Goal: Task Accomplishment & Management: Manage account settings

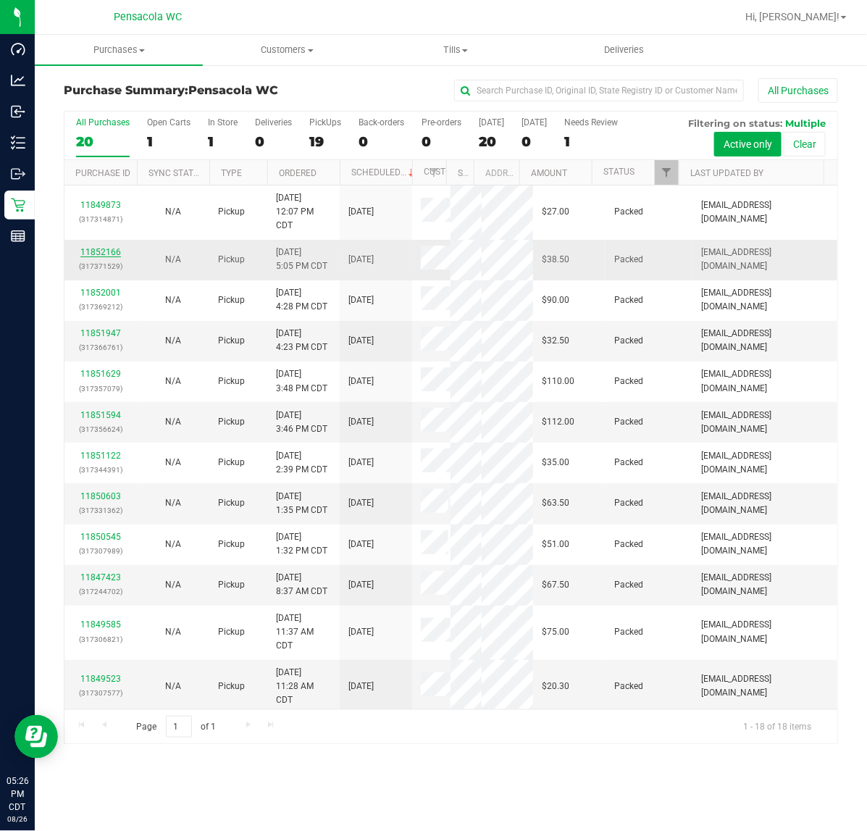
click at [96, 251] on link "11852166" at bounding box center [100, 252] width 41 height 10
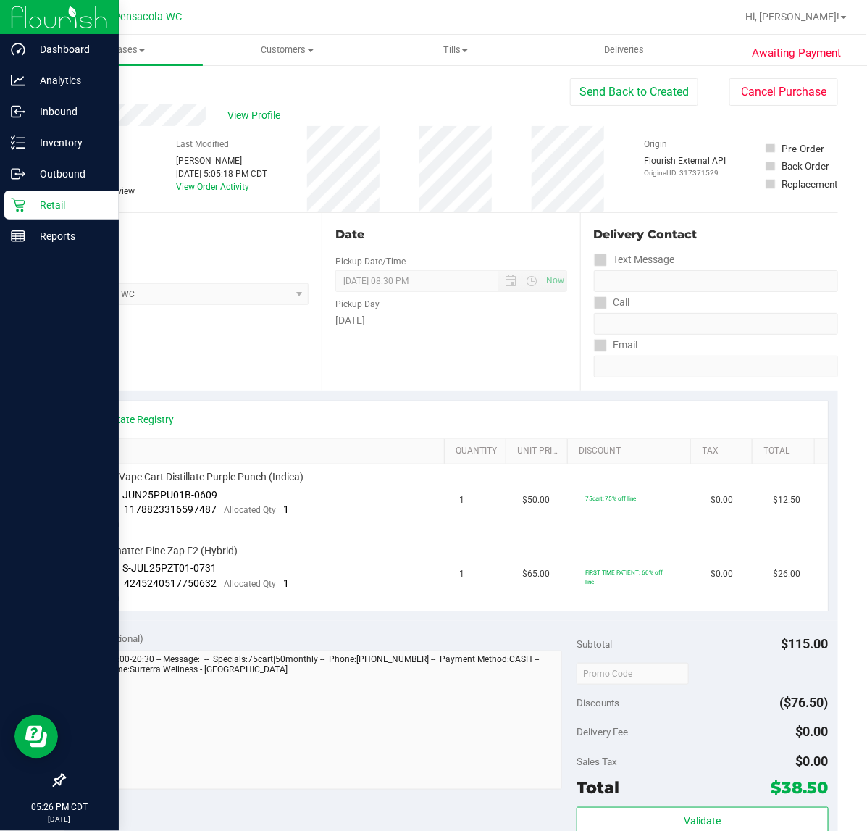
click at [17, 196] on div "Retail" at bounding box center [61, 204] width 114 height 29
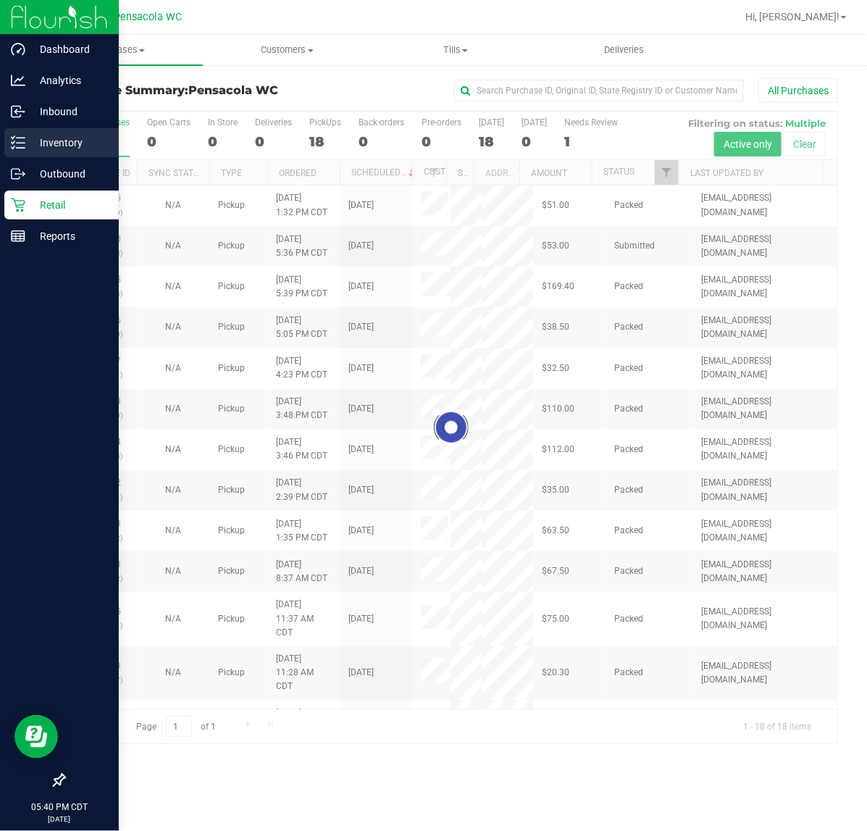
click at [25, 149] on p "Inventory" at bounding box center [68, 142] width 87 height 17
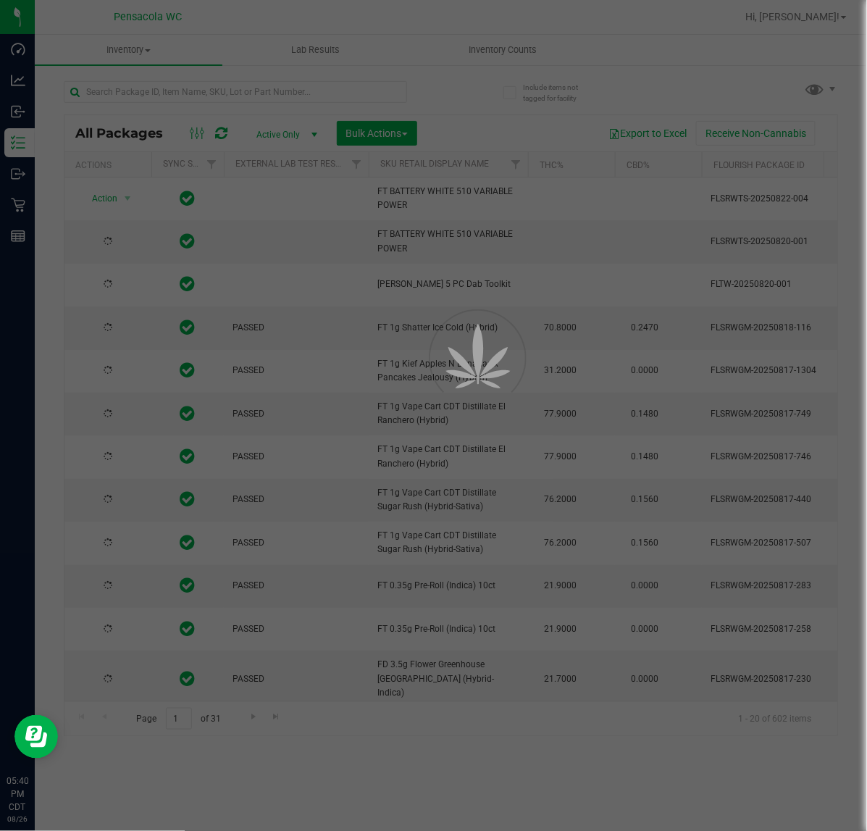
click at [117, 87] on div at bounding box center [433, 415] width 867 height 831
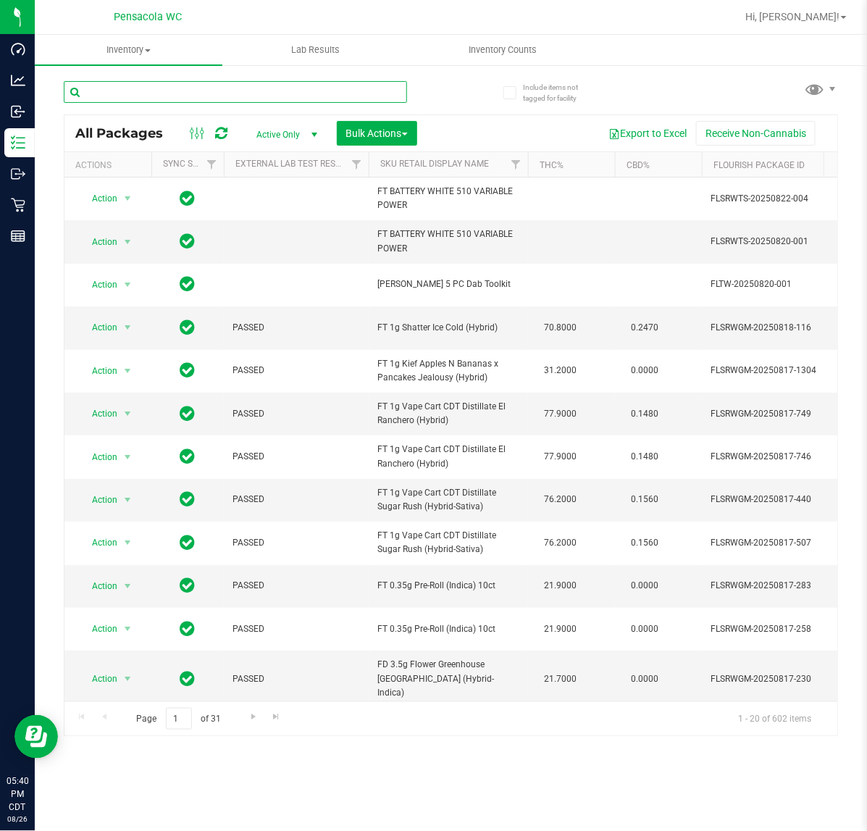
click at [117, 87] on input "text" at bounding box center [235, 92] width 343 height 22
type input "8395588738322075"
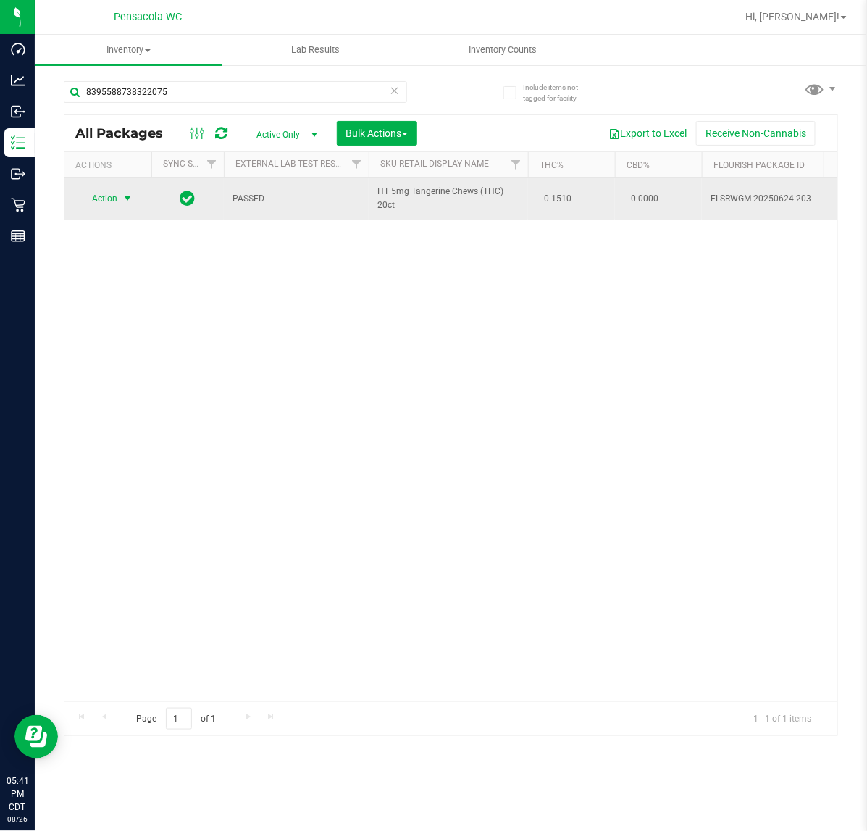
click at [122, 193] on span "select" at bounding box center [128, 199] width 12 height 12
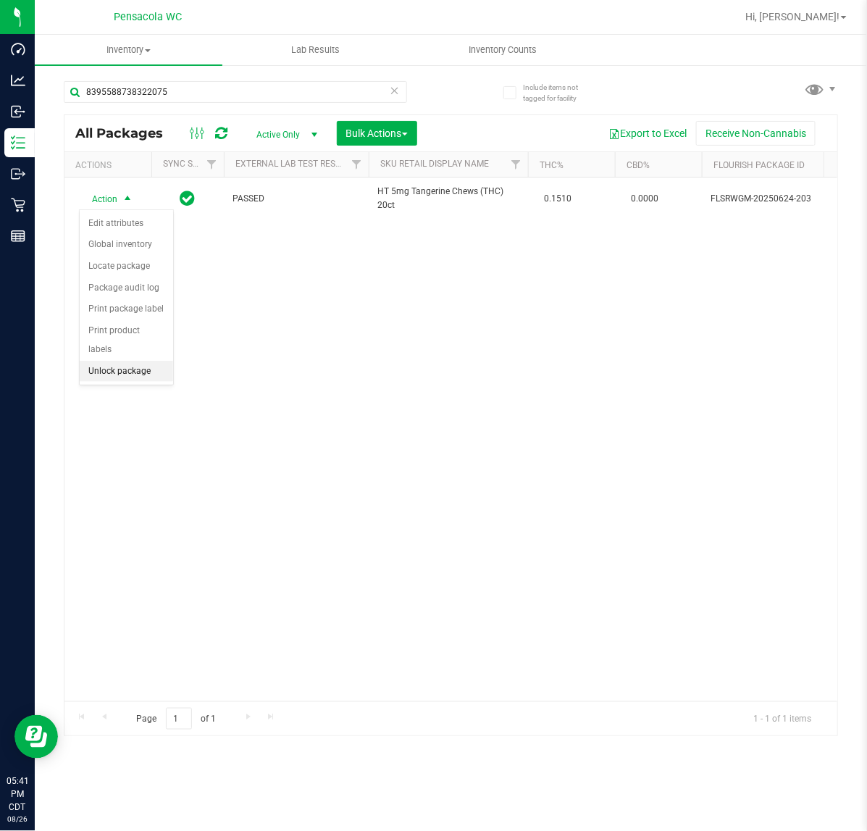
click at [125, 361] on li "Unlock package" at bounding box center [126, 372] width 93 height 22
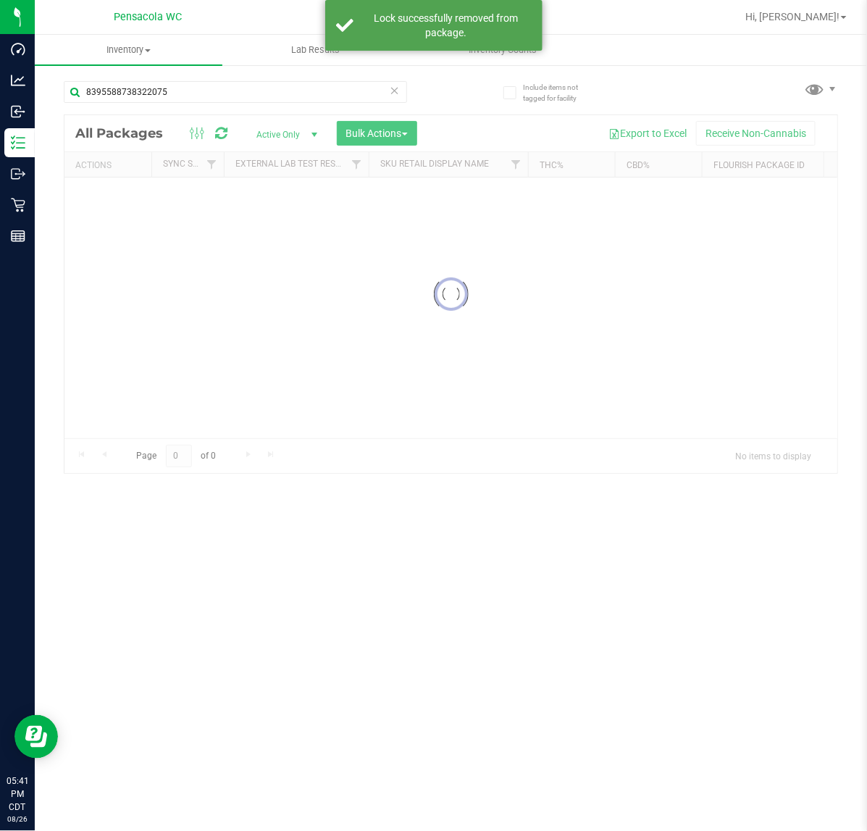
click at [113, 199] on div at bounding box center [450, 294] width 773 height 358
click at [112, 199] on div at bounding box center [450, 425] width 773 height 621
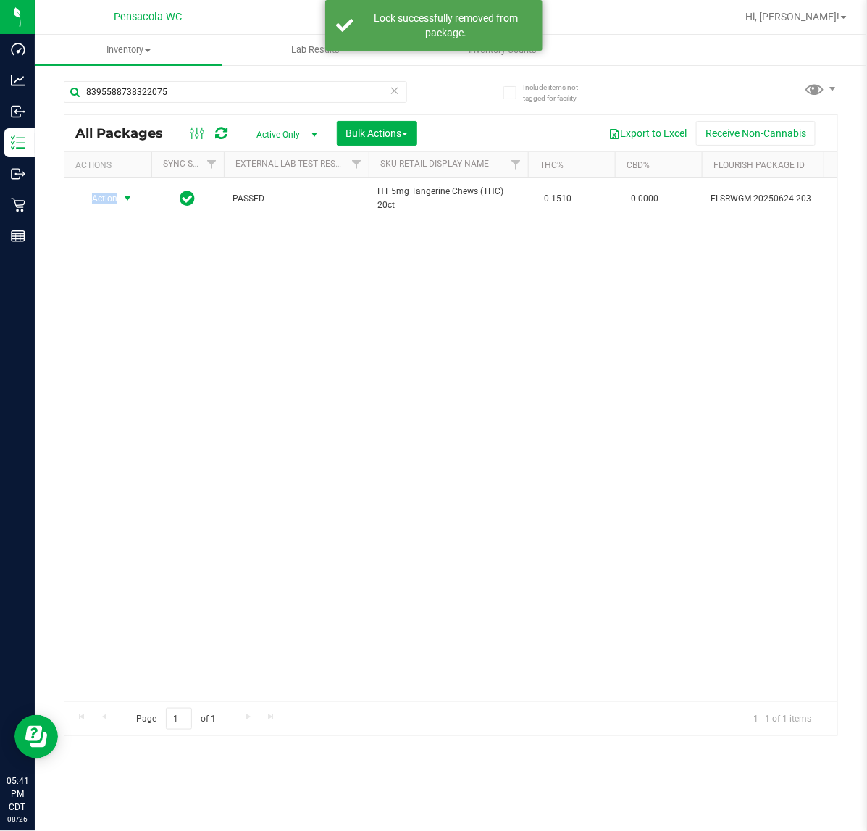
click at [112, 199] on span "Action" at bounding box center [98, 198] width 39 height 20
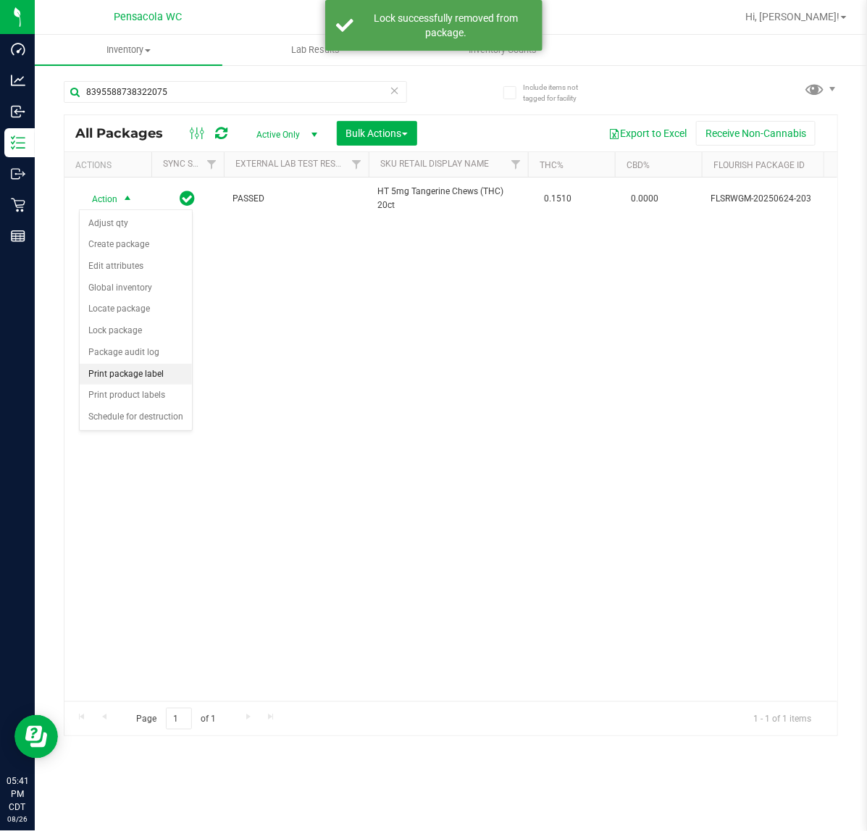
click at [120, 375] on li "Print package label" at bounding box center [136, 375] width 112 height 22
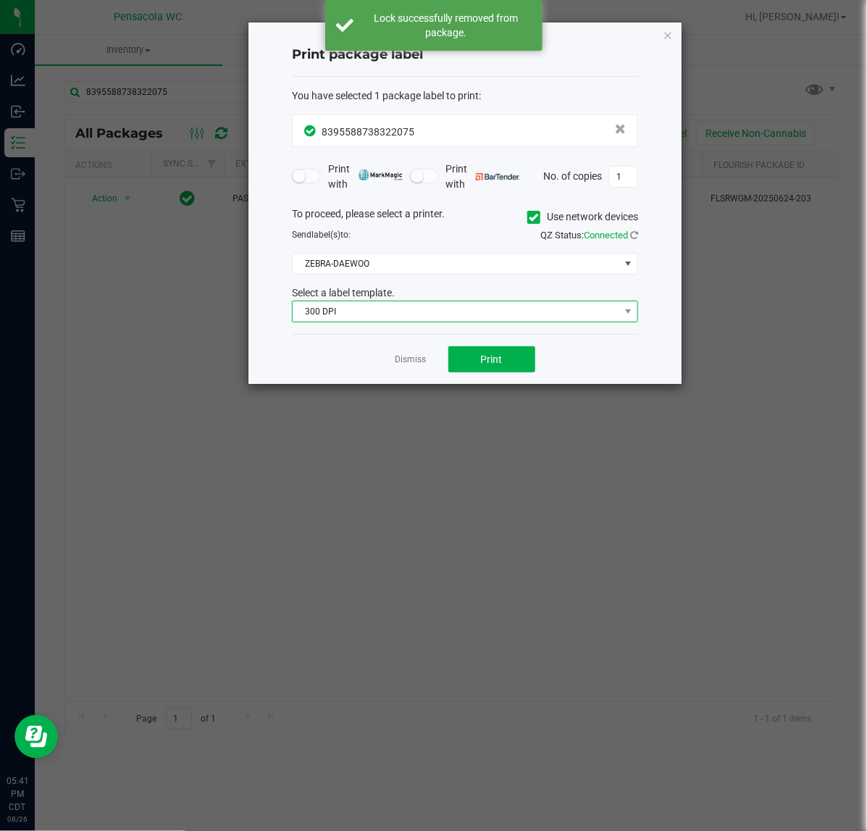
click at [429, 317] on span "300 DPI" at bounding box center [456, 311] width 327 height 20
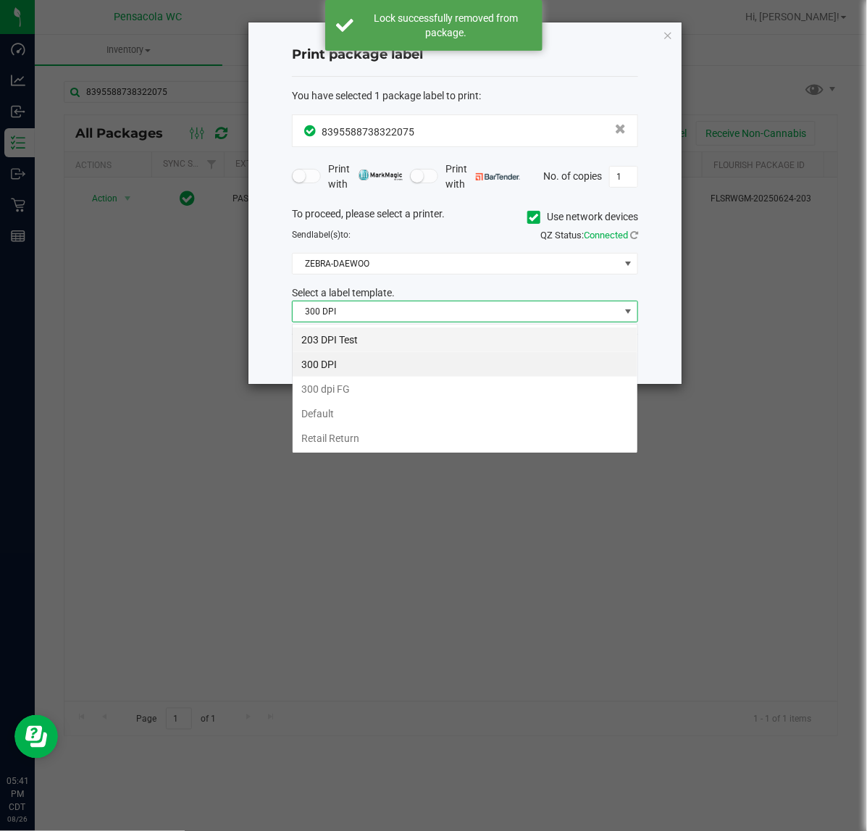
scroll to position [22, 345]
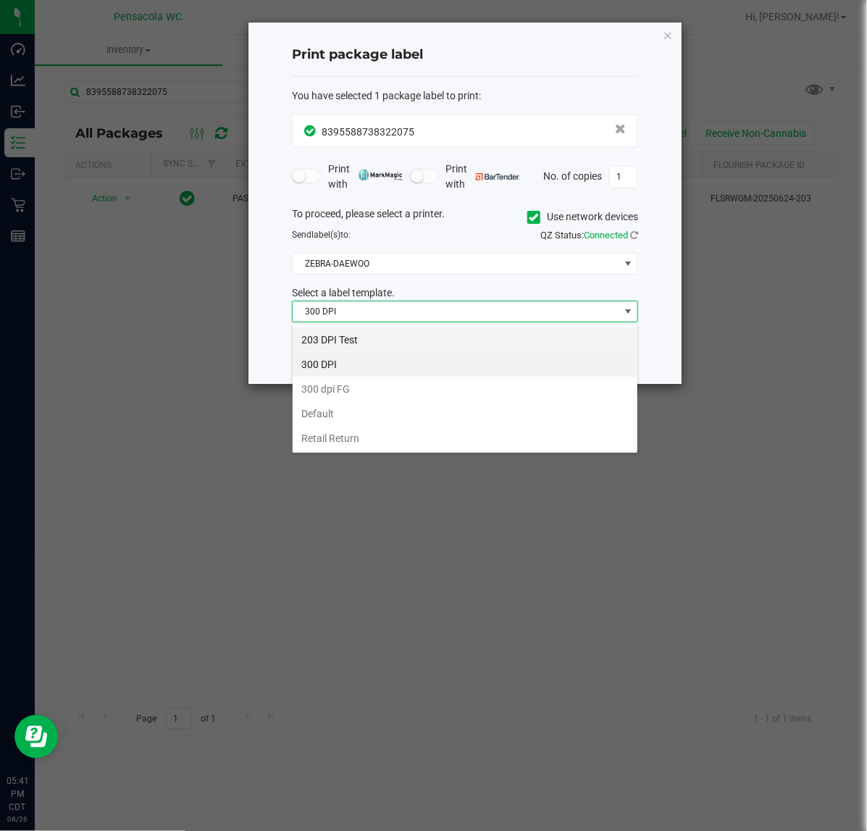
click at [385, 342] on li "203 DPI Test" at bounding box center [465, 339] width 345 height 25
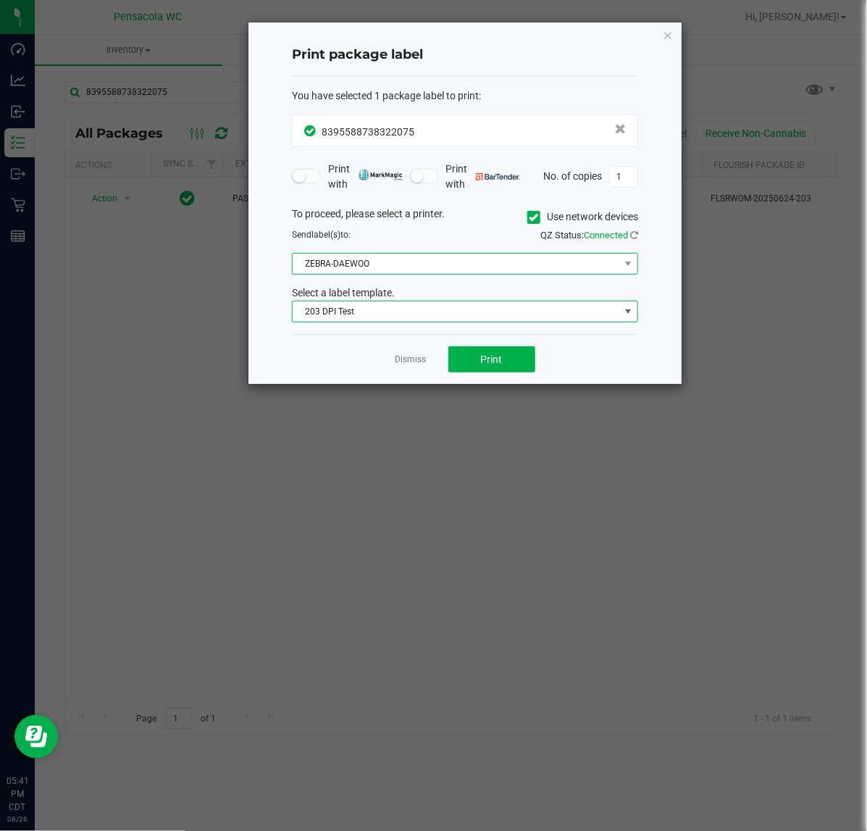
click at [375, 254] on span "ZEBRA-DAEWOO" at bounding box center [456, 263] width 327 height 20
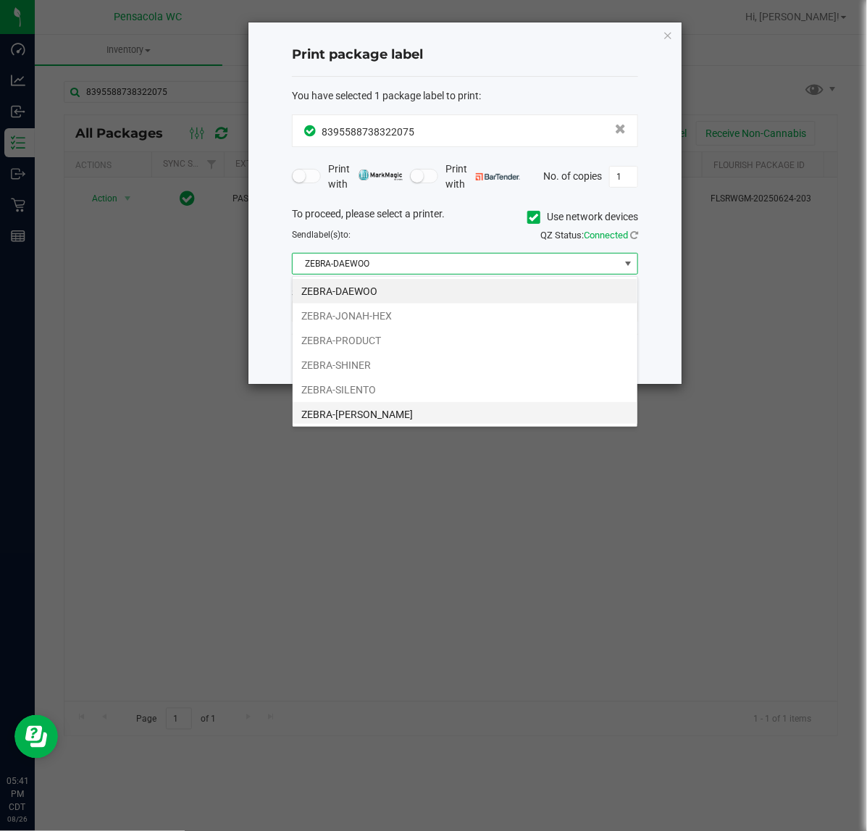
click at [395, 416] on li "ZEBRA-TERRY-MACALMON" at bounding box center [465, 414] width 345 height 25
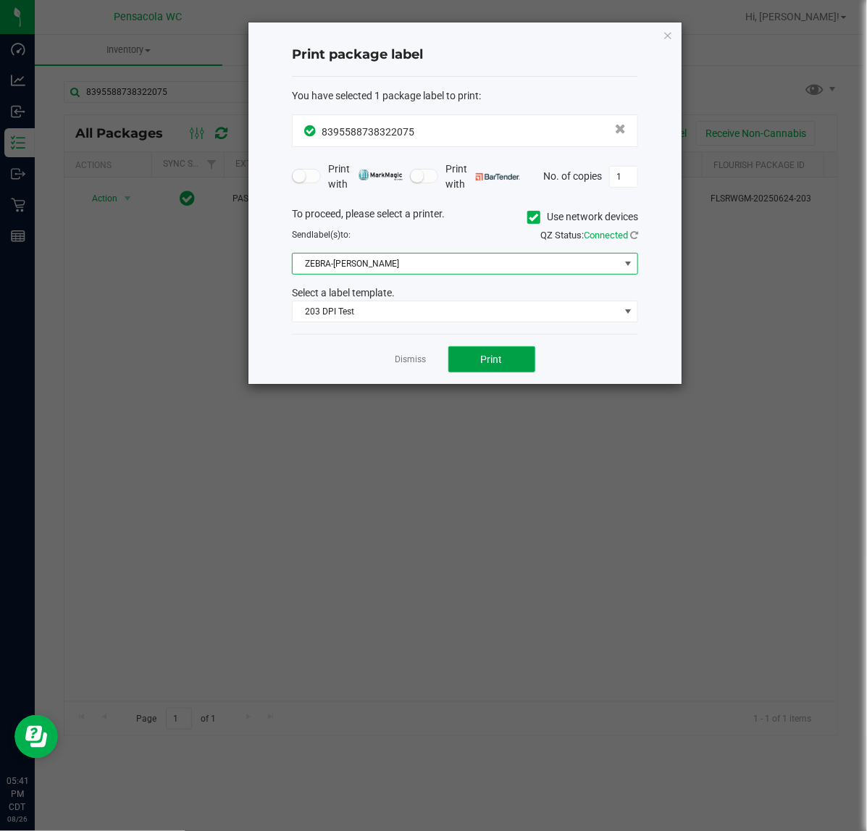
click at [467, 372] on button "Print" at bounding box center [491, 359] width 87 height 26
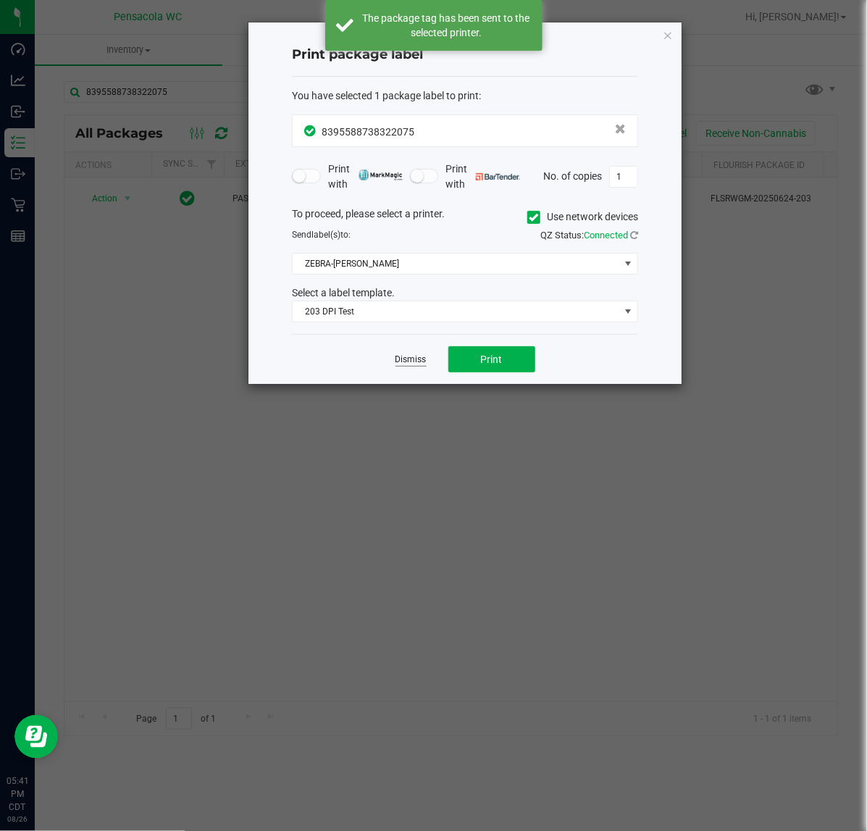
click at [408, 362] on link "Dismiss" at bounding box center [410, 359] width 31 height 12
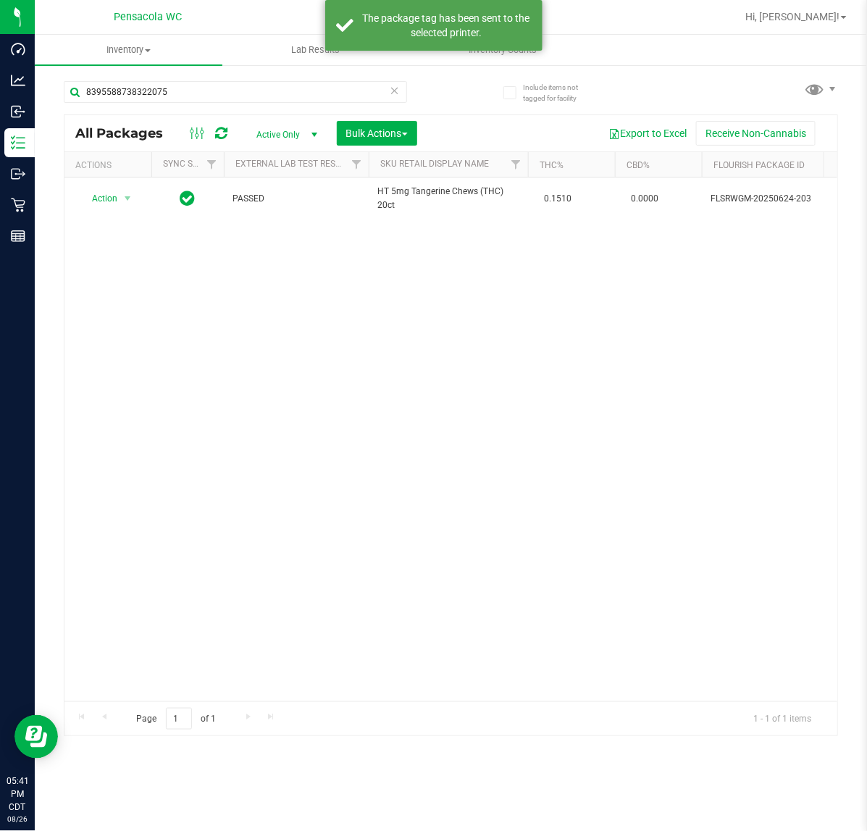
click at [369, 419] on div "Action Action Adjust qty Create package Edit attributes Global inventory Locate…" at bounding box center [450, 439] width 773 height 524
click at [367, 419] on div "Action Action Adjust qty Create package Edit attributes Global inventory Locate…" at bounding box center [450, 439] width 773 height 524
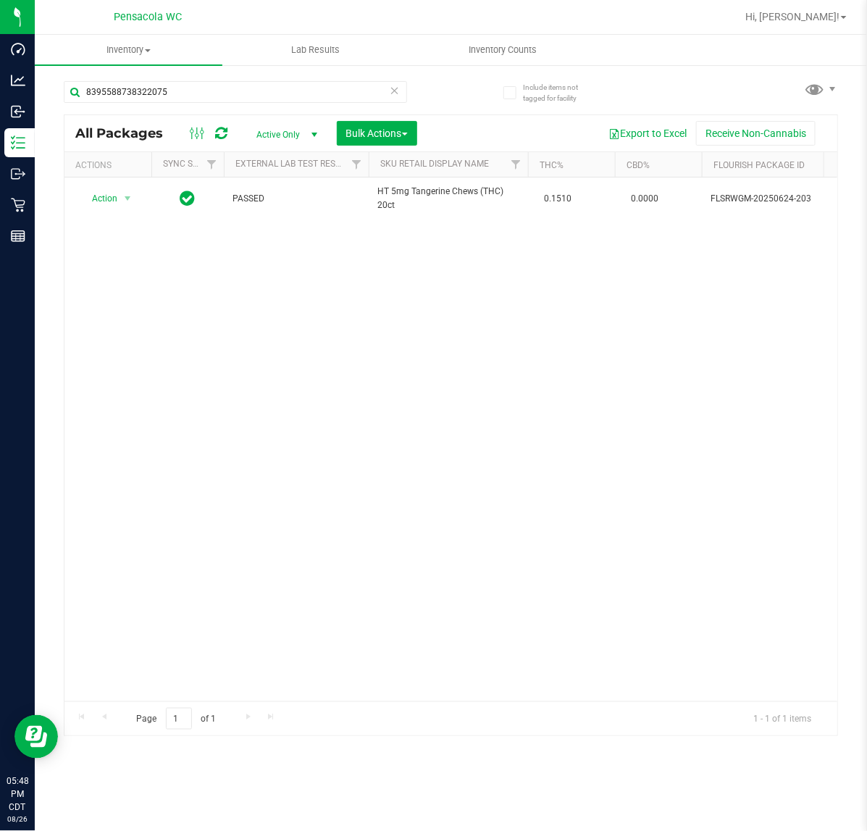
click at [221, 351] on div "Action Action Adjust qty Create package Edit attributes Global inventory Locate…" at bounding box center [450, 439] width 773 height 524
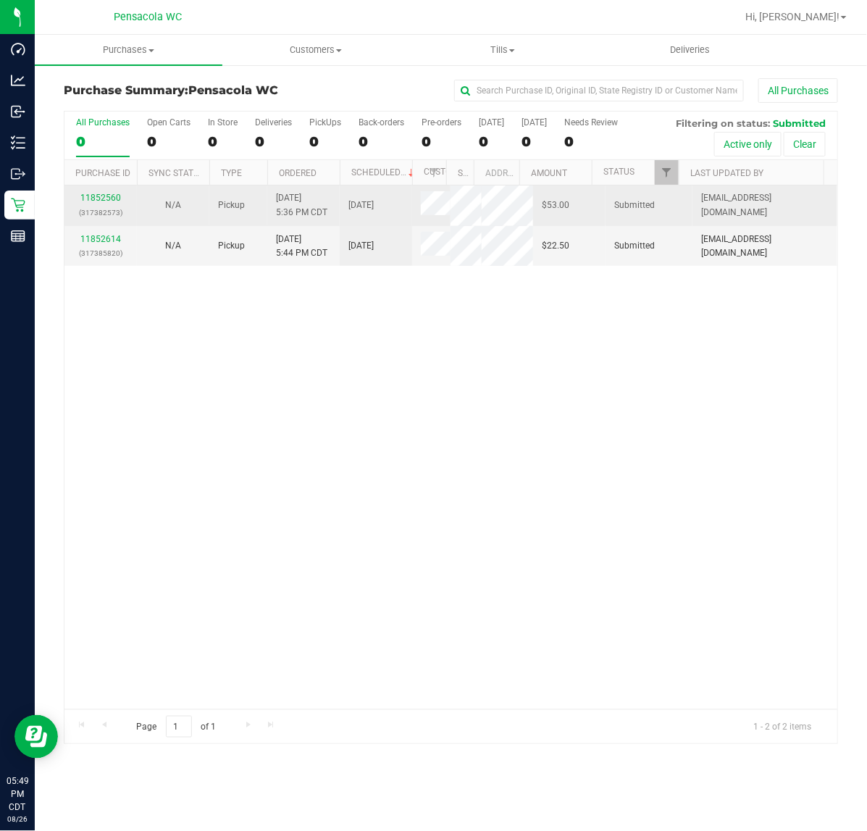
click at [80, 196] on div "11852560 (317382573)" at bounding box center [100, 205] width 55 height 28
click at [85, 196] on link "11852560" at bounding box center [100, 198] width 41 height 10
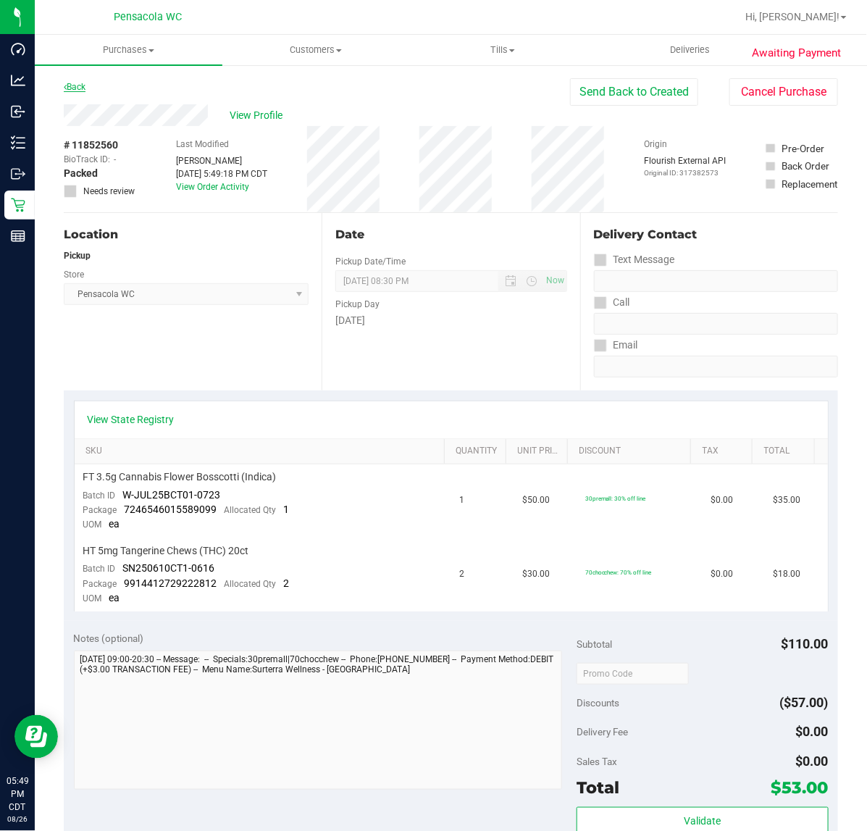
click at [71, 83] on link "Back" at bounding box center [75, 87] width 22 height 10
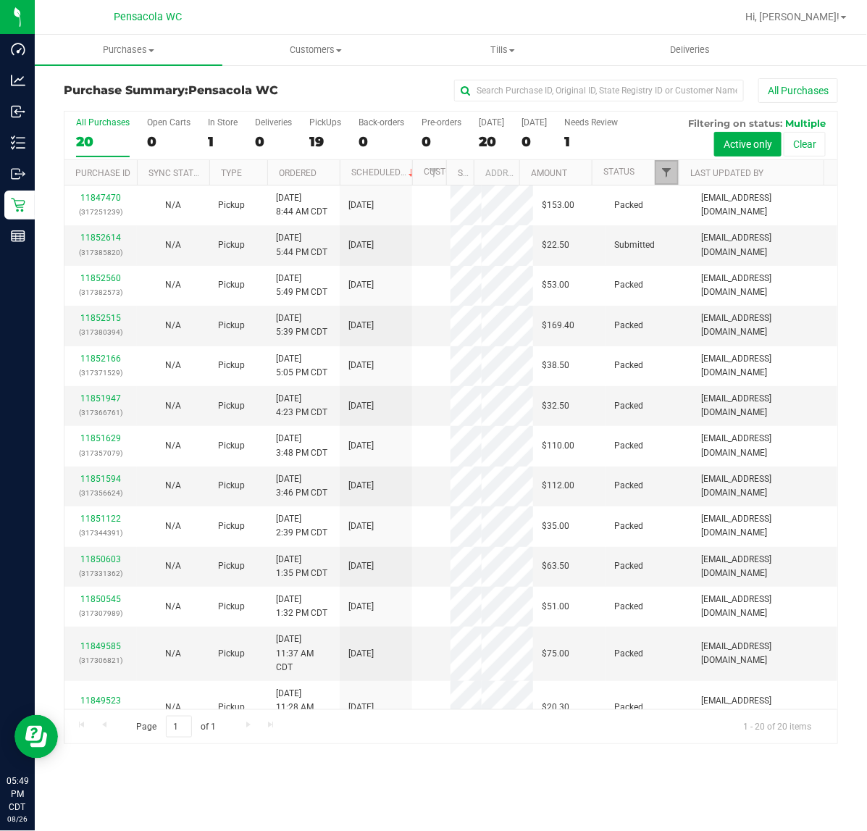
click at [660, 171] on span "Filter" at bounding box center [666, 173] width 12 height 12
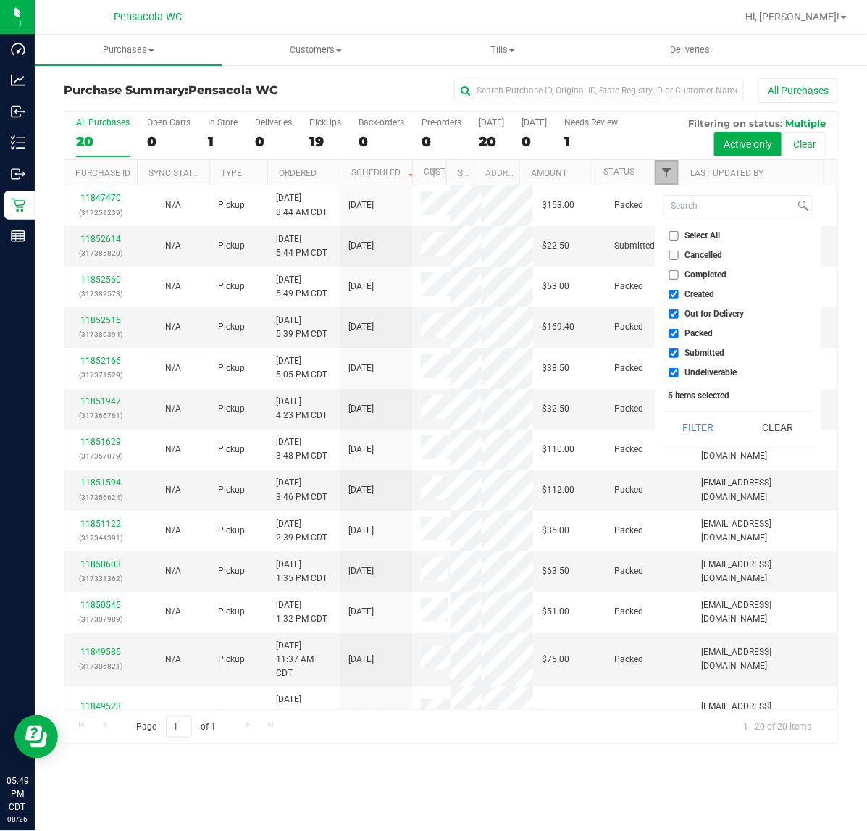
click at [660, 171] on span "Filter" at bounding box center [666, 173] width 12 height 12
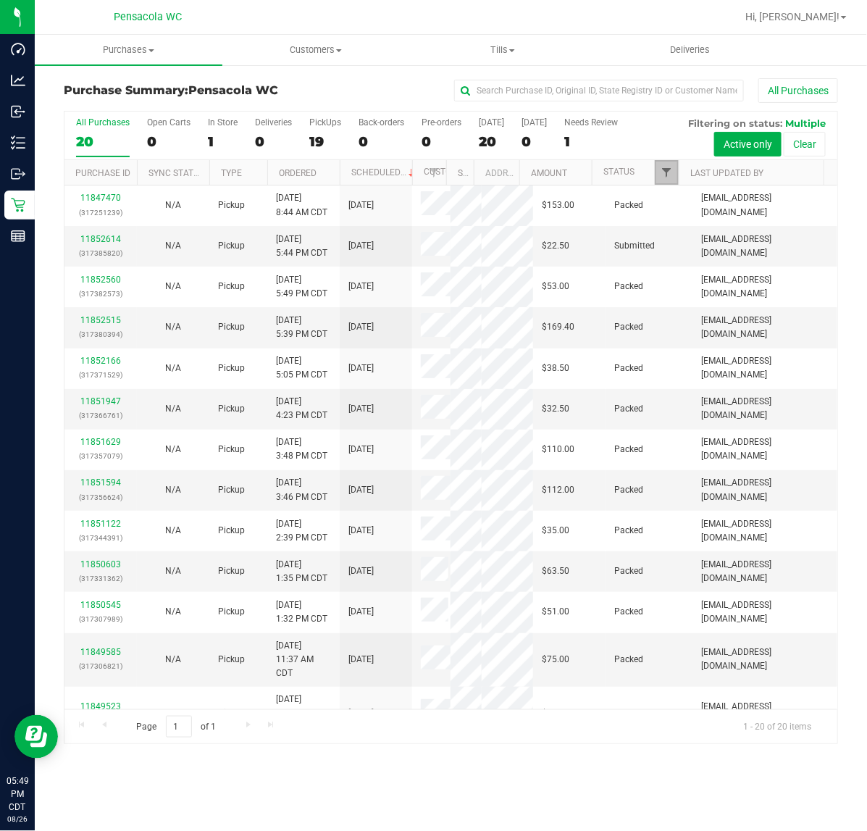
click at [660, 171] on span "Filter" at bounding box center [666, 173] width 12 height 12
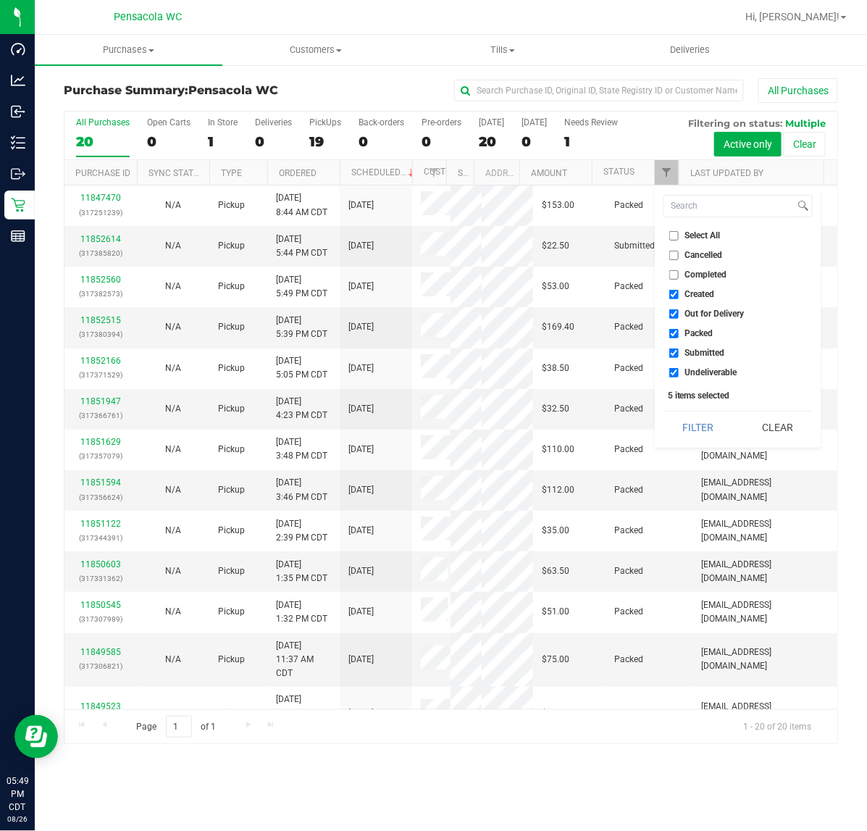
click at [689, 240] on span "Select All" at bounding box center [702, 235] width 35 height 9
click at [679, 240] on input "Select All" at bounding box center [673, 235] width 9 height 9
checkbox input "true"
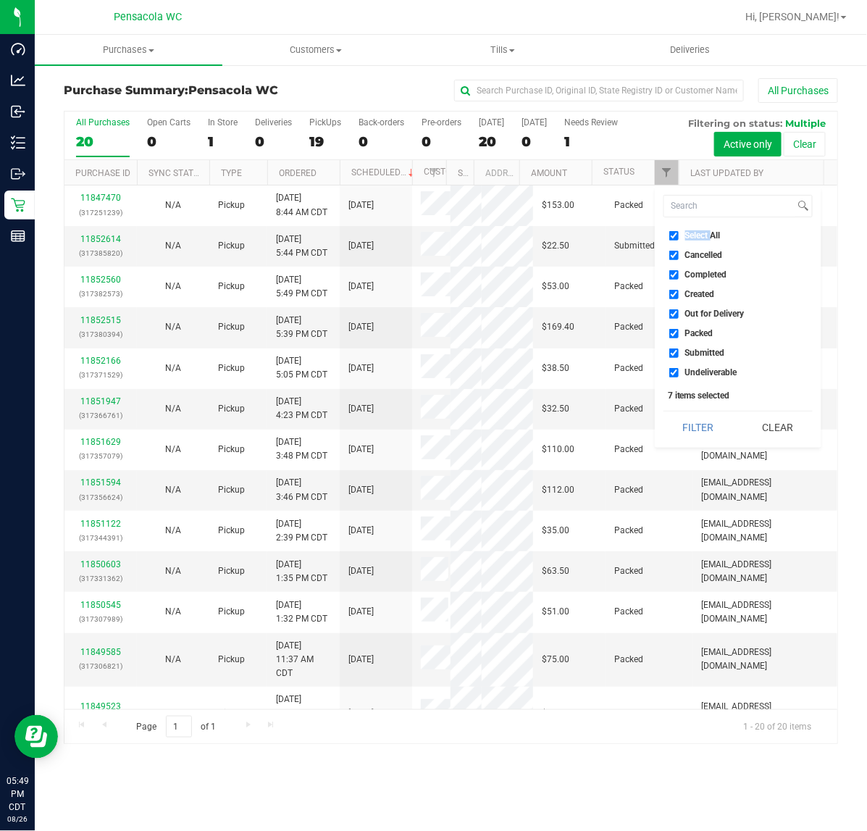
click at [689, 240] on span "Select All" at bounding box center [702, 235] width 35 height 9
click at [679, 240] on input "Select All" at bounding box center [673, 235] width 9 height 9
checkbox input "false"
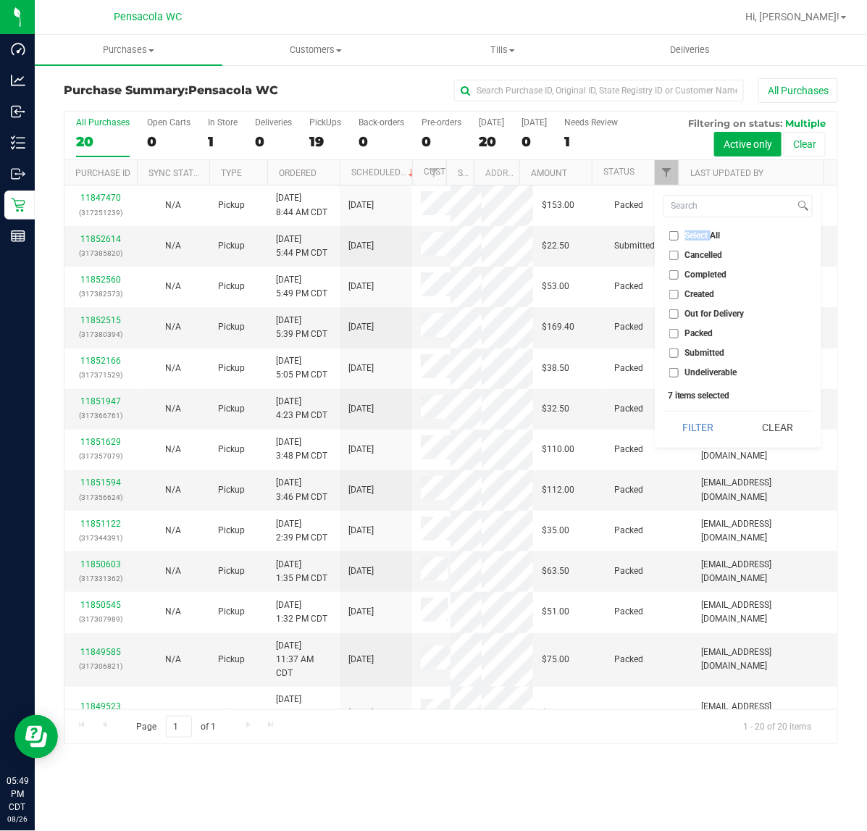
checkbox input "false"
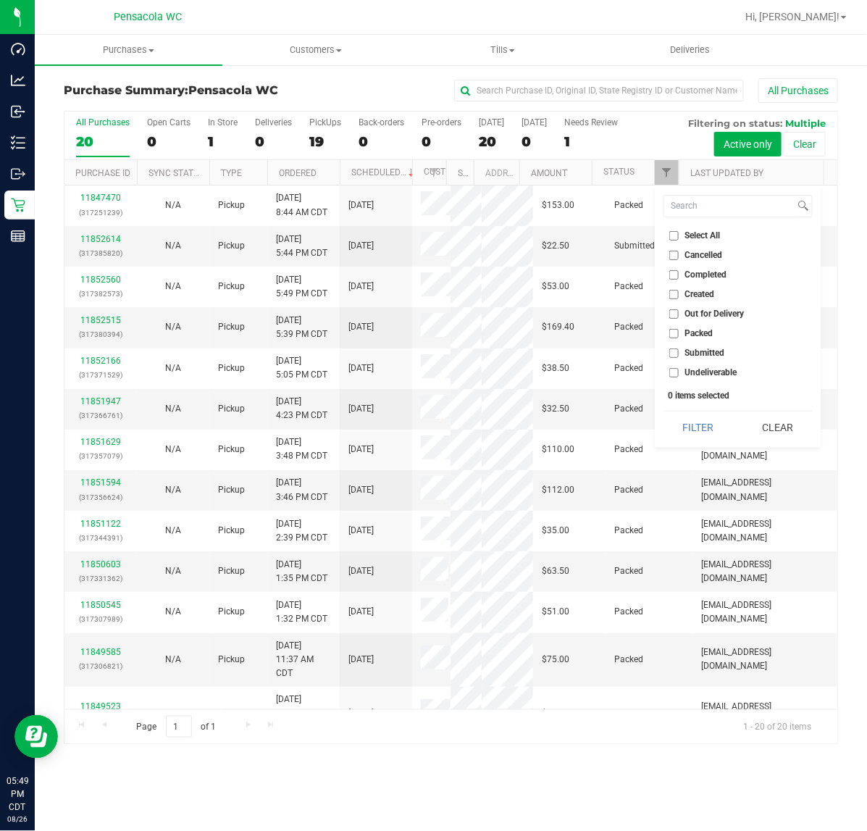
click at [708, 351] on span "Submitted" at bounding box center [705, 352] width 40 height 9
click at [679, 351] on input "Submitted" at bounding box center [673, 352] width 9 height 9
checkbox input "true"
click at [696, 425] on button "Filter" at bounding box center [698, 427] width 70 height 32
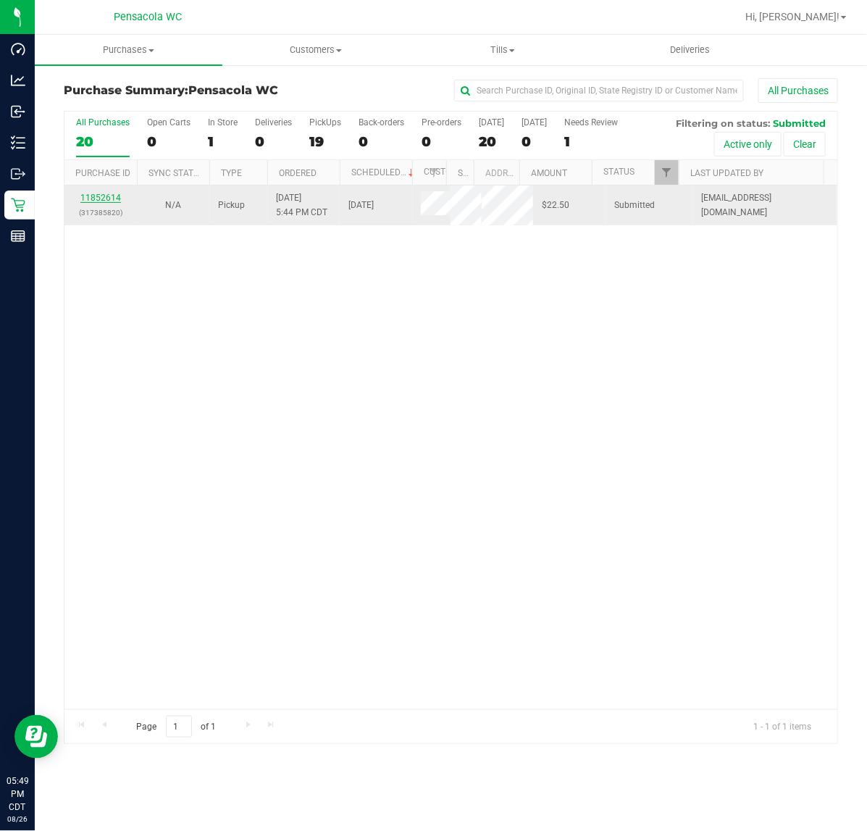
click at [95, 199] on link "11852614" at bounding box center [100, 198] width 41 height 10
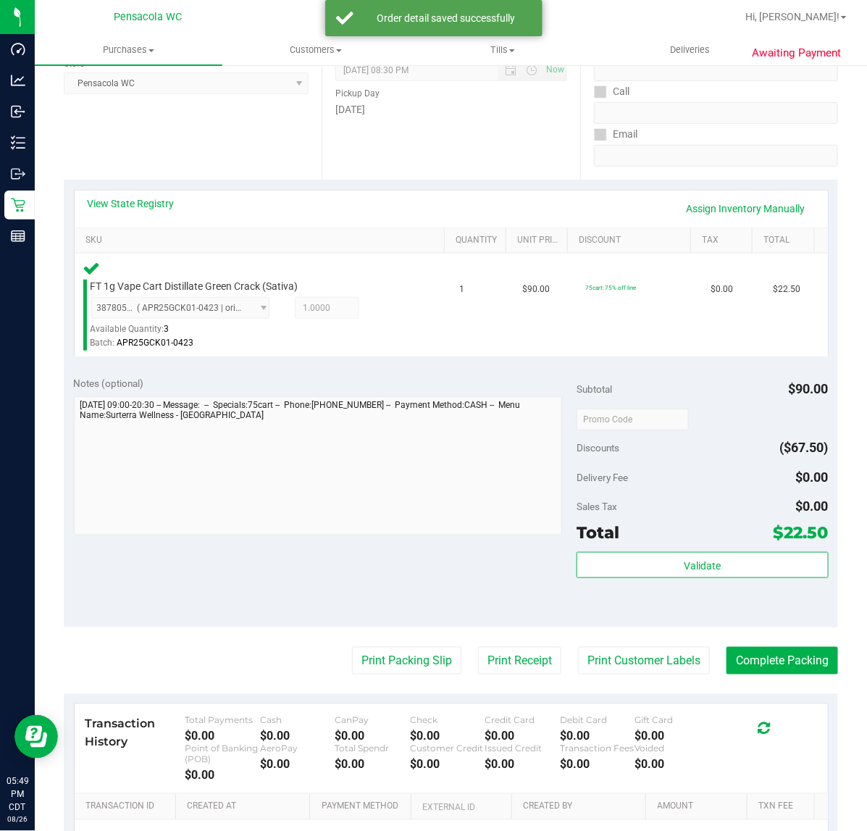
scroll to position [224, 0]
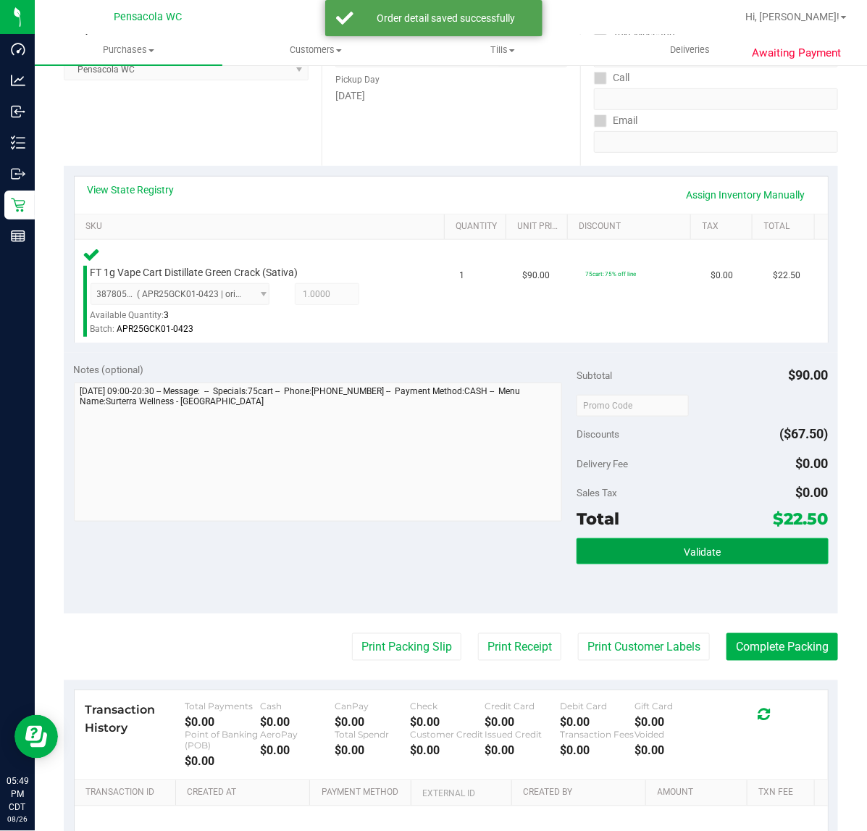
click at [724, 538] on button "Validate" at bounding box center [701, 551] width 251 height 26
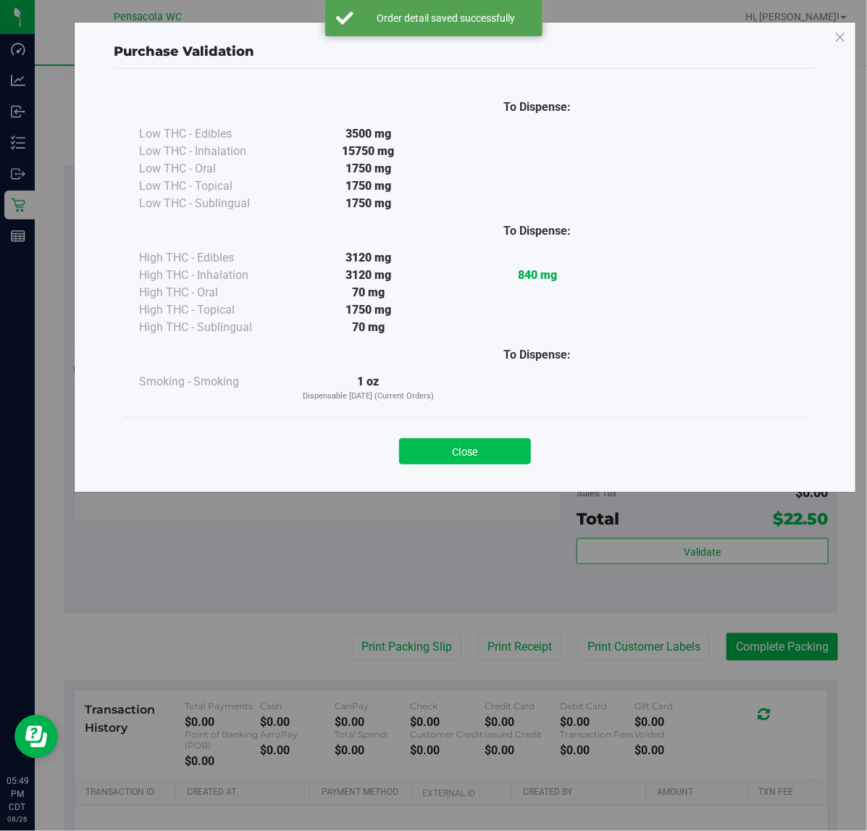
click at [509, 439] on button "Close" at bounding box center [465, 451] width 132 height 26
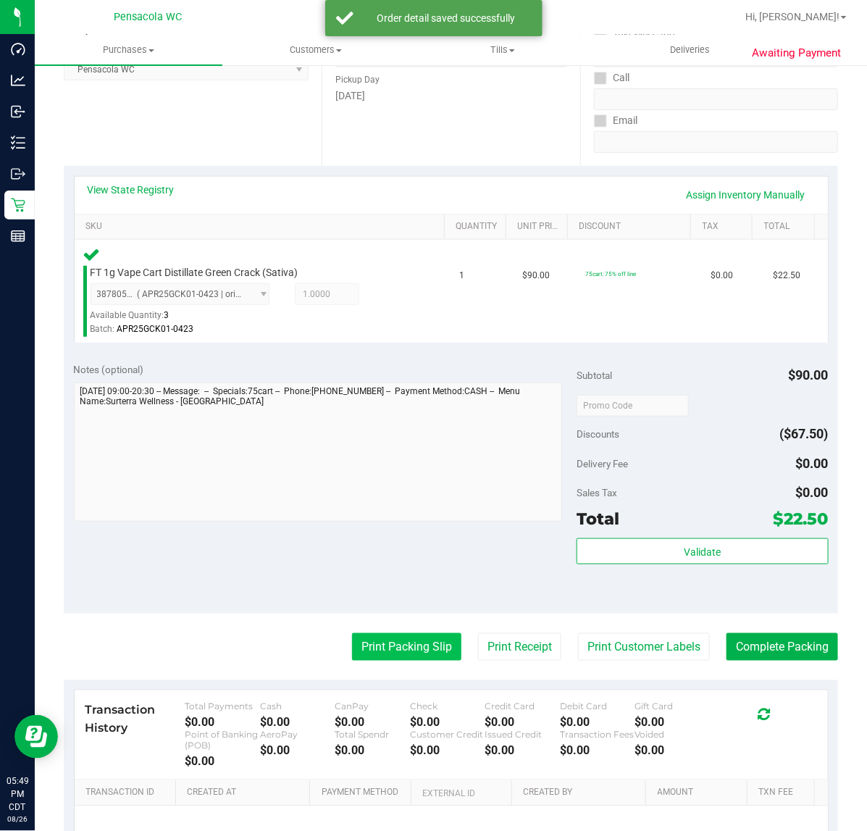
click at [413, 647] on button "Print Packing Slip" at bounding box center [406, 647] width 109 height 28
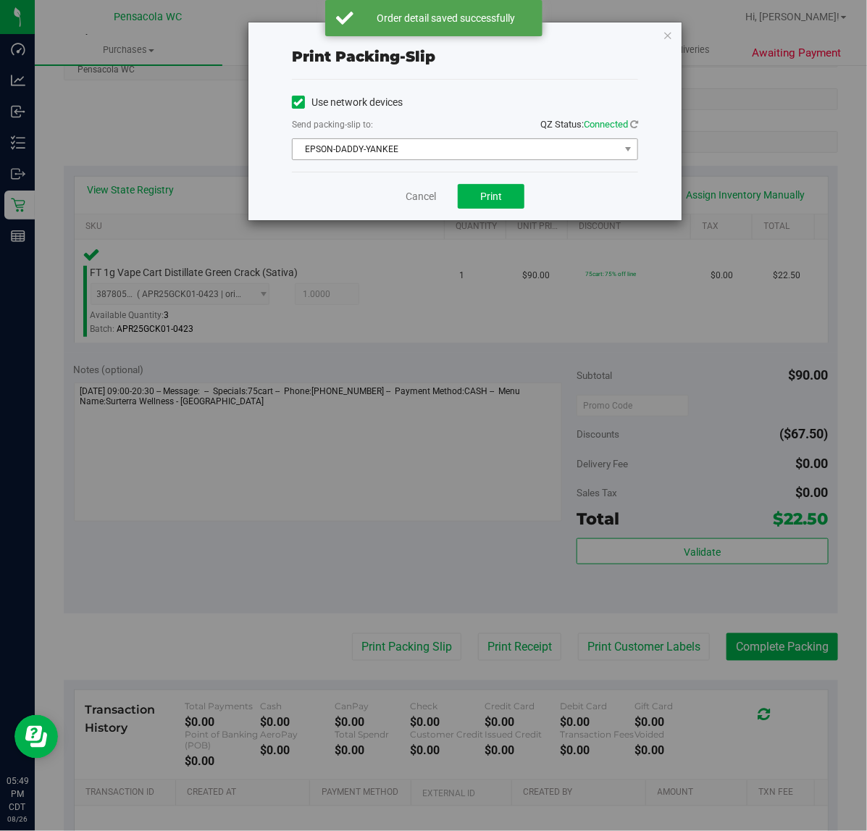
click at [490, 146] on span "EPSON-DADDY-YANKEE" at bounding box center [456, 149] width 327 height 20
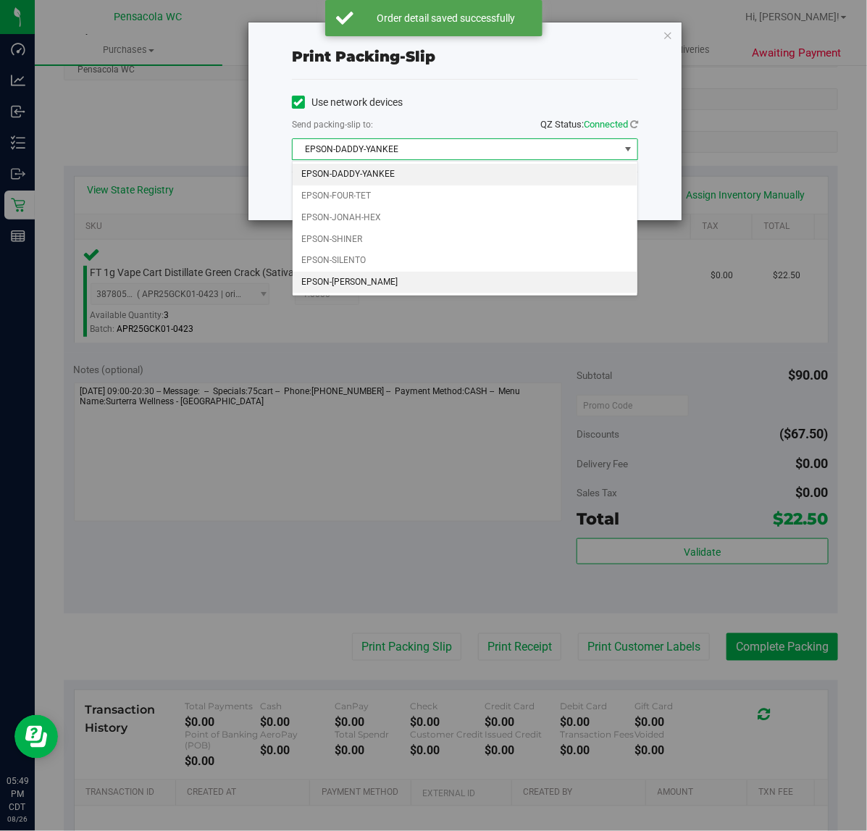
click at [408, 291] on li "EPSON-[PERSON_NAME]" at bounding box center [465, 283] width 345 height 22
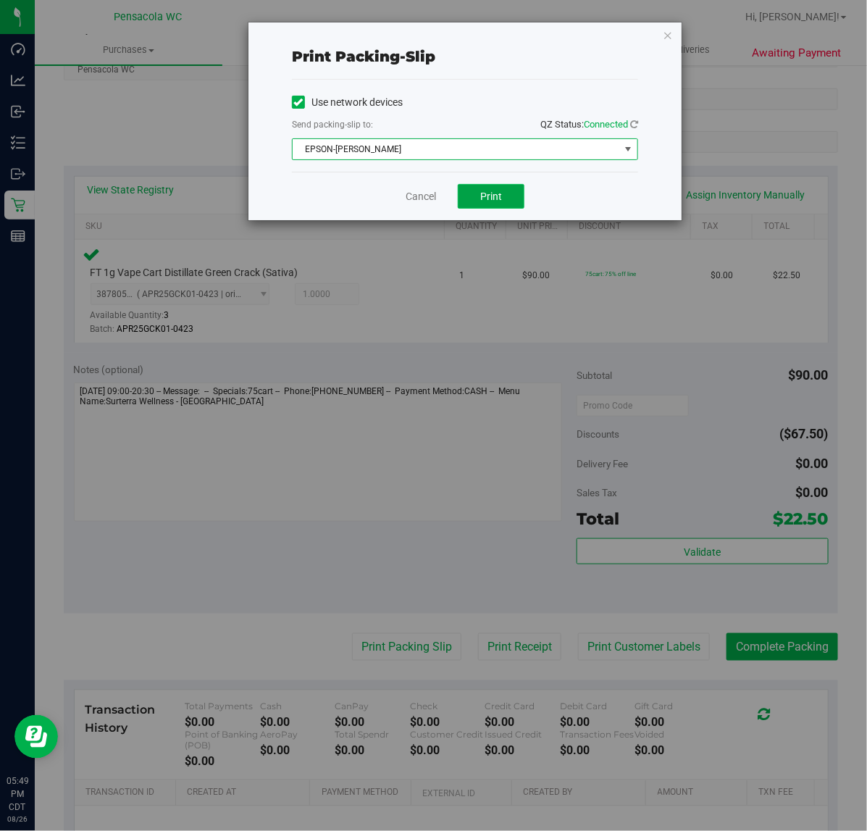
click at [500, 202] on span "Print" at bounding box center [491, 196] width 22 height 12
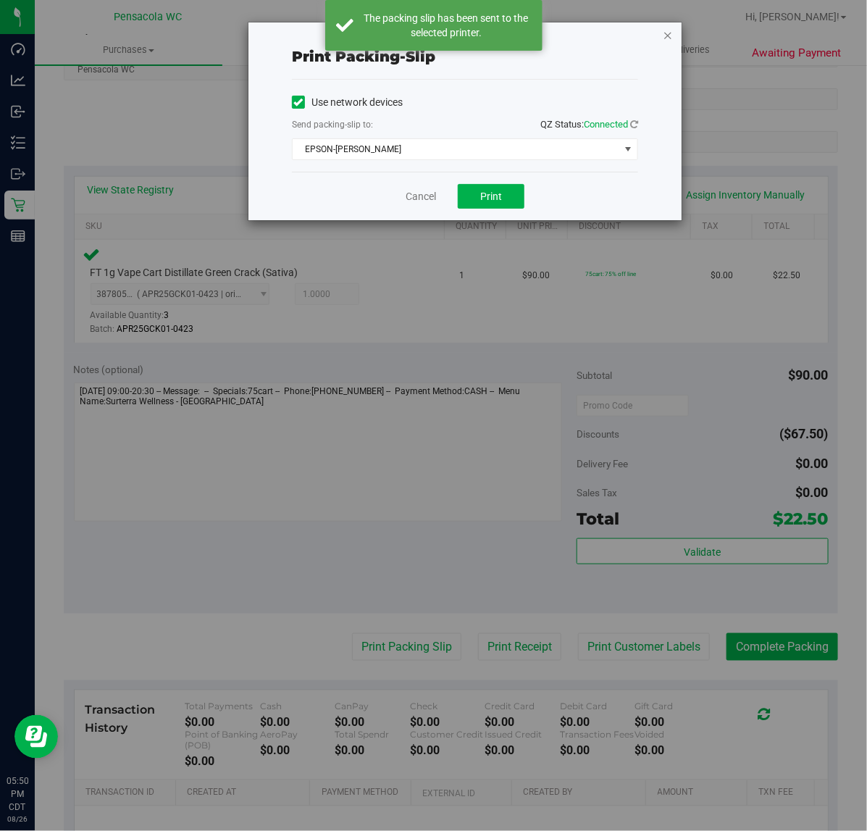
click at [668, 30] on icon "button" at bounding box center [668, 34] width 10 height 17
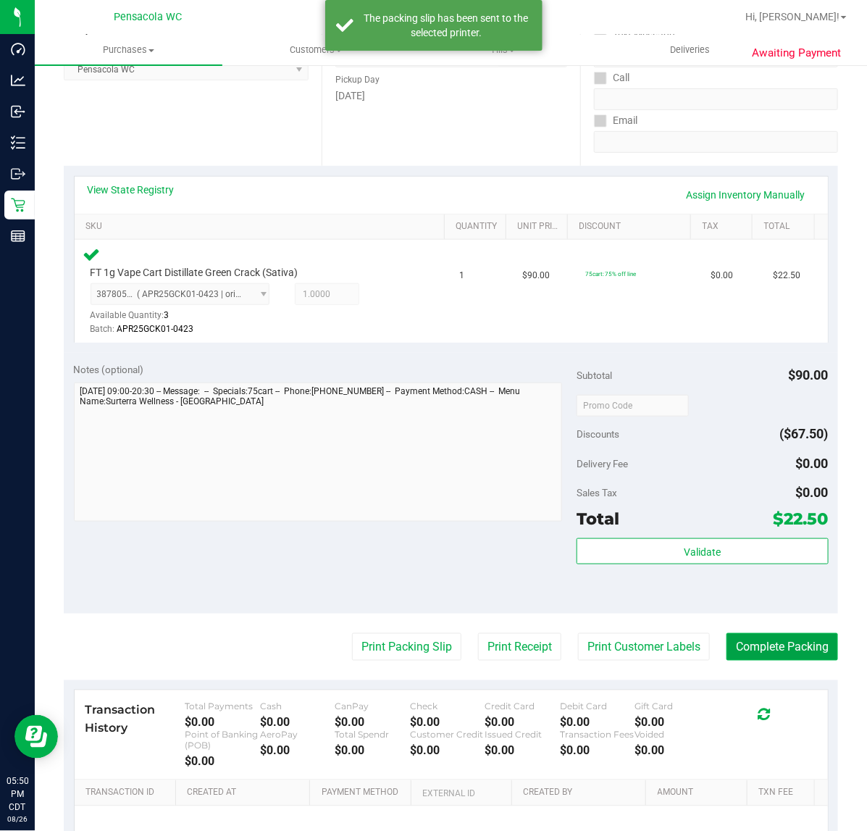
click at [809, 659] on button "Complete Packing" at bounding box center [782, 647] width 112 height 28
